Goal: Task Accomplishment & Management: Complete application form

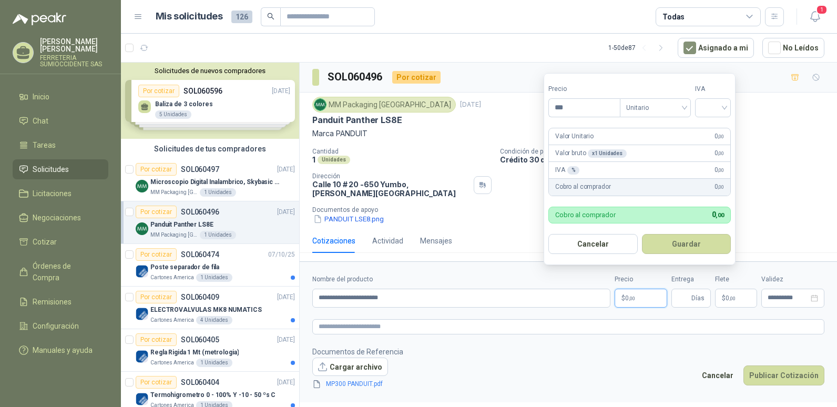
click at [642, 293] on p "$ 0 ,00" at bounding box center [641, 298] width 53 height 19
type input "**********"
click at [642, 234] on button "Guardar" at bounding box center [686, 244] width 89 height 20
click at [727, 104] on div at bounding box center [713, 107] width 36 height 19
click at [720, 126] on div "19%" at bounding box center [715, 130] width 19 height 12
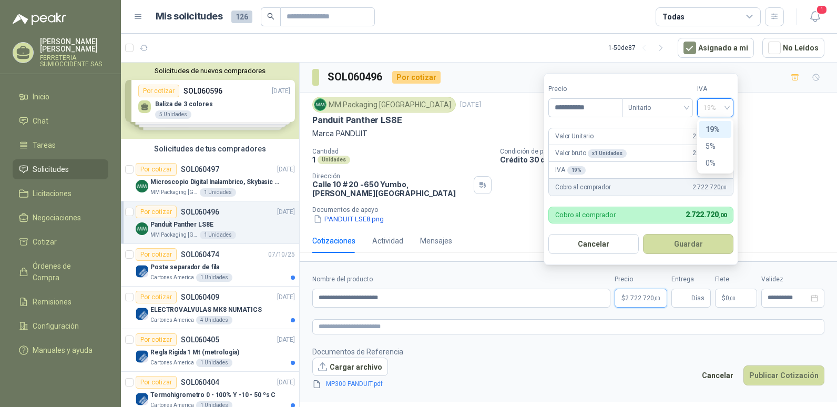
click at [714, 128] on div "19%" at bounding box center [715, 130] width 19 height 12
click at [691, 243] on button "Guardar" at bounding box center [688, 244] width 90 height 20
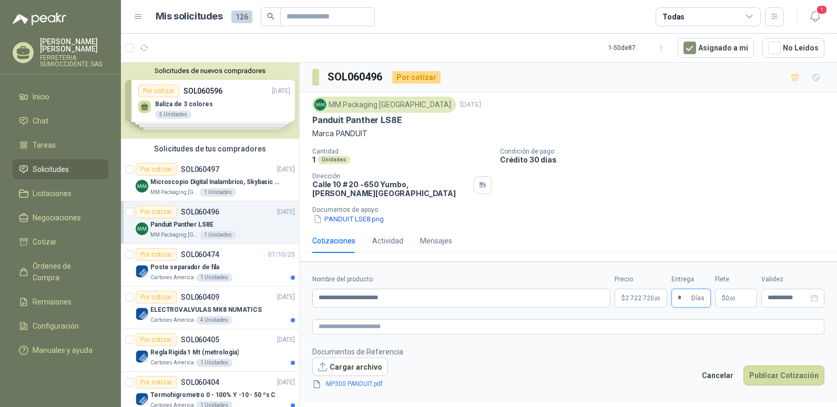
type input "*"
click at [744, 365] on button "Publicar Cotización" at bounding box center [784, 375] width 81 height 20
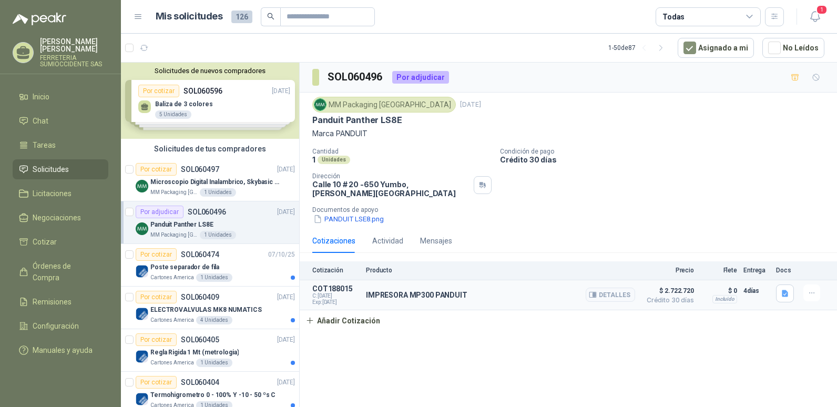
click at [322, 293] on span "C: [DATE]" at bounding box center [335, 296] width 47 height 6
click at [784, 289] on icon "button" at bounding box center [785, 293] width 9 height 9
click at [779, 355] on div "SOL060496 Por adjudicar MM Packaging [GEOGRAPHIC_DATA] [DATE] Panduit Panther L…" at bounding box center [568, 237] width 537 height 348
click at [812, 289] on icon "button" at bounding box center [812, 293] width 9 height 9
click at [800, 341] on div "SOL060496 Por adjudicar MM Packaging [GEOGRAPHIC_DATA] [DATE] Panduit Panther L…" at bounding box center [568, 237] width 537 height 348
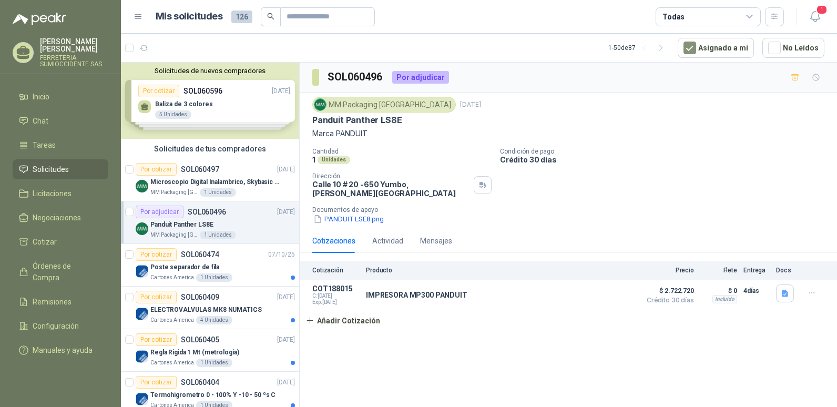
click at [53, 48] on p "[PERSON_NAME]" at bounding box center [74, 45] width 68 height 15
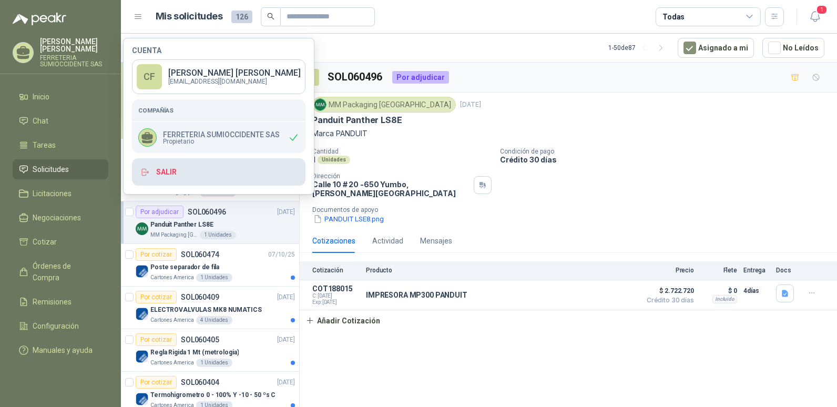
click at [160, 173] on button "Salir" at bounding box center [219, 171] width 174 height 27
